Goal: Find specific page/section: Find specific page/section

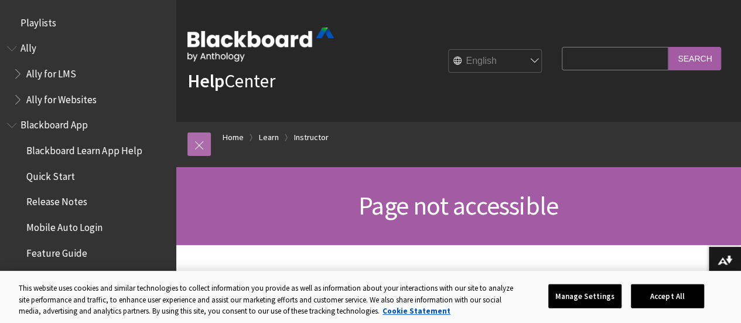
click at [197, 145] on link at bounding box center [198, 143] width 23 height 23
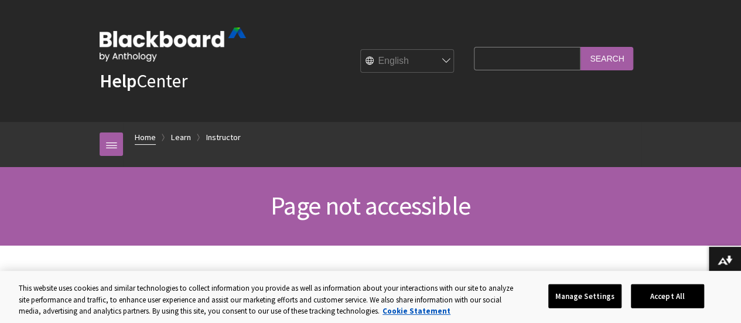
click at [142, 131] on link "Home" at bounding box center [145, 137] width 21 height 15
